Goal: Find specific page/section: Find specific page/section

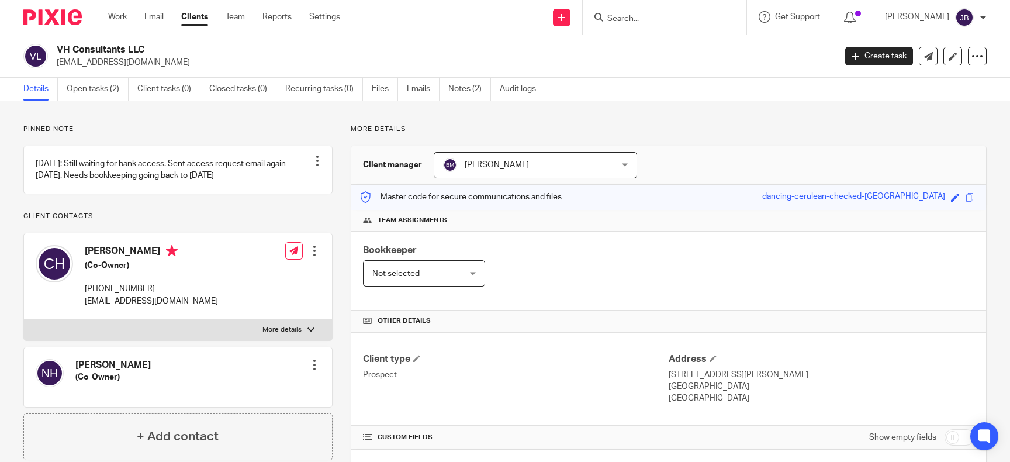
scroll to position [697, 0]
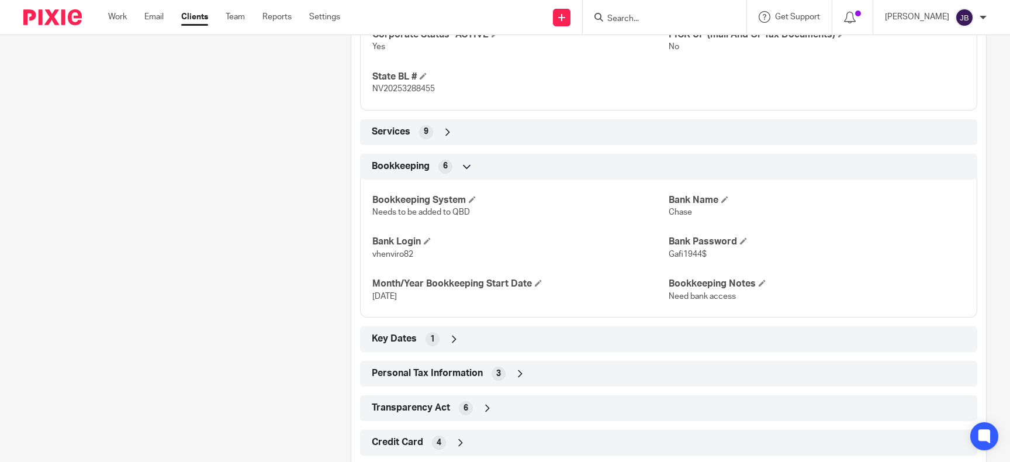
click at [637, 23] on input "Search" at bounding box center [658, 19] width 105 height 11
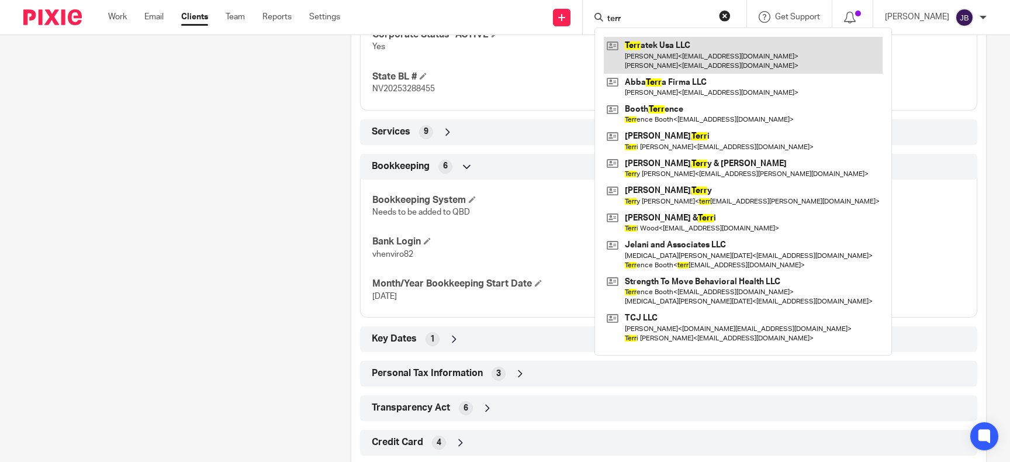
type input "terr"
click at [757, 62] on link at bounding box center [743, 55] width 279 height 36
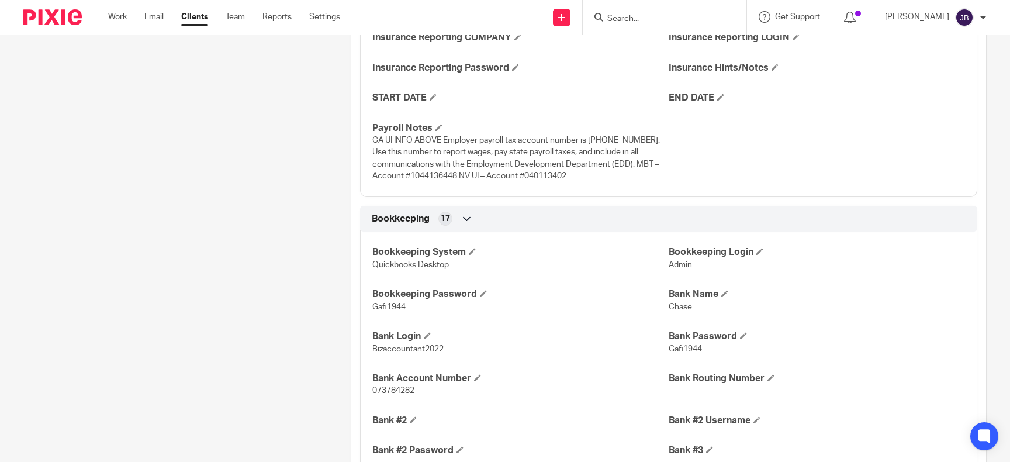
scroll to position [1152, 0]
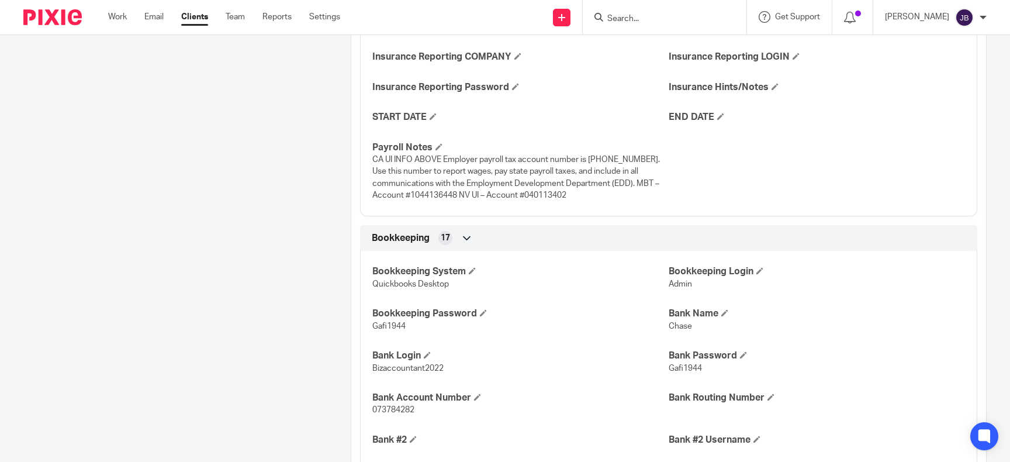
click at [682, 5] on div at bounding box center [665, 17] width 164 height 34
click at [682, 9] on div at bounding box center [665, 17] width 164 height 34
click at [681, 18] on input "Search" at bounding box center [658, 19] width 105 height 11
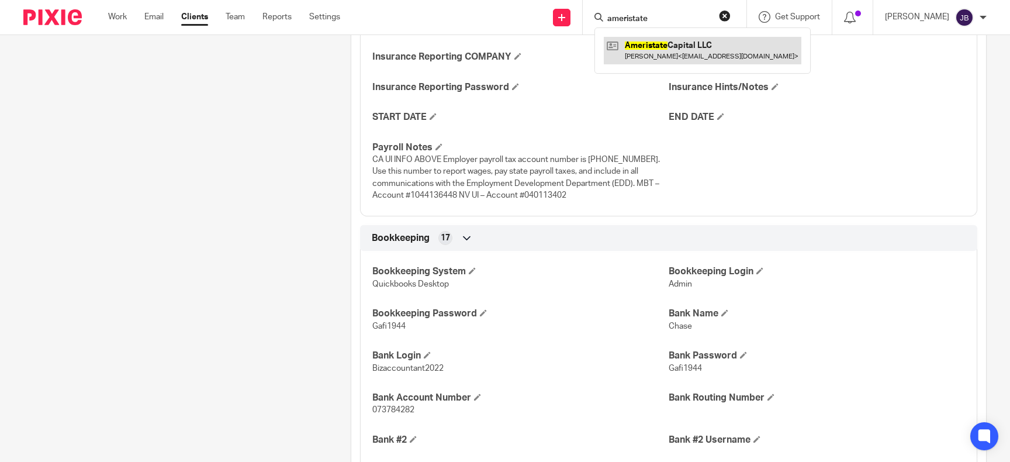
type input "ameristate"
click at [724, 53] on link at bounding box center [703, 50] width 198 height 27
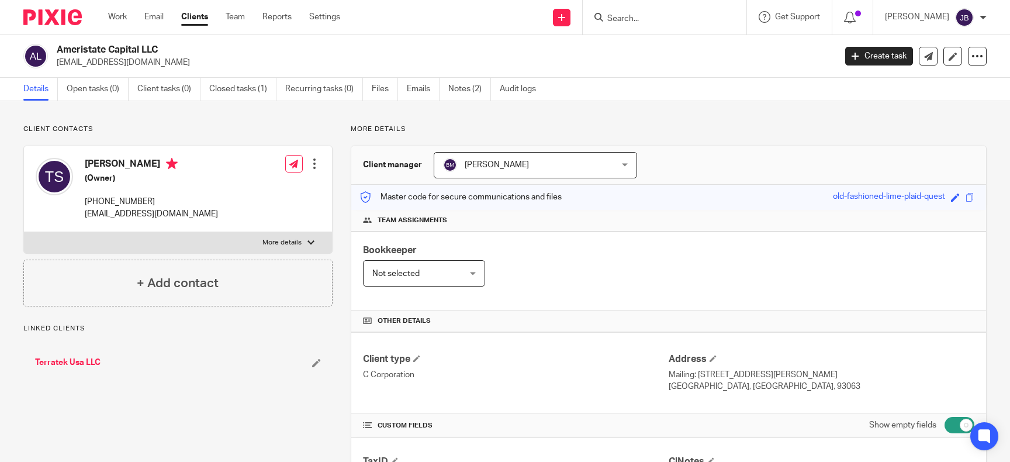
click at [83, 364] on link "Terratek Usa LLC" at bounding box center [67, 362] width 65 height 12
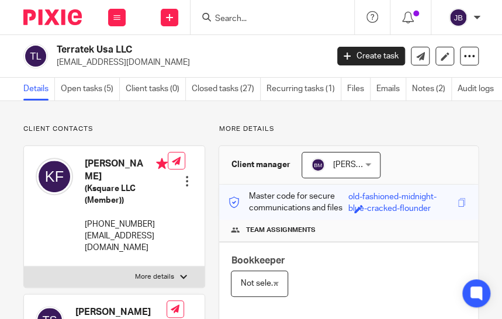
click at [324, 22] on form at bounding box center [276, 17] width 124 height 15
click at [286, 21] on input "Search" at bounding box center [266, 19] width 105 height 11
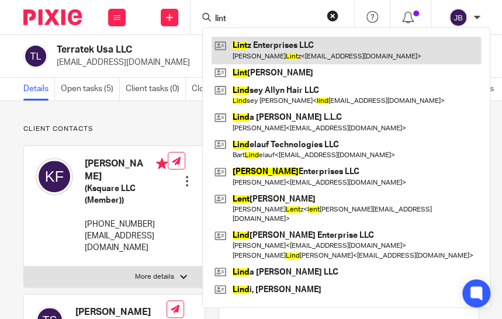
type input "lint"
click at [344, 57] on link at bounding box center [346, 50] width 269 height 27
